Goal: Find specific page/section: Find specific page/section

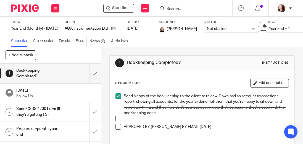
click at [182, 9] on input "Search" at bounding box center [191, 9] width 50 height 5
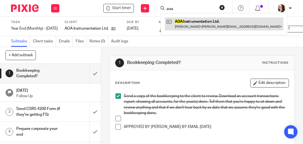
type input "aoa"
click at [181, 22] on link at bounding box center [224, 23] width 118 height 13
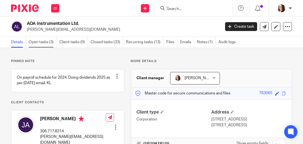
click at [45, 42] on link "Open tasks (3)" at bounding box center [43, 42] width 28 height 11
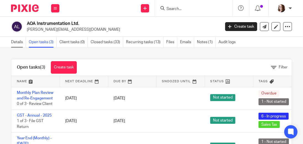
click at [19, 40] on link "Details" at bounding box center [18, 42] width 15 height 11
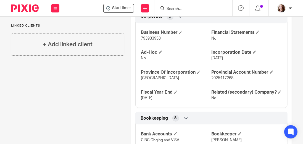
scroll to position [173, 0]
